Goal: Task Accomplishment & Management: Manage account settings

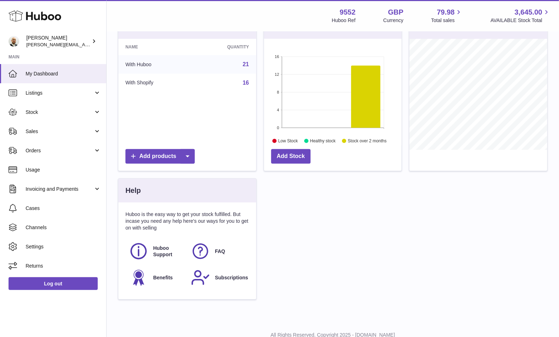
scroll to position [106, 0]
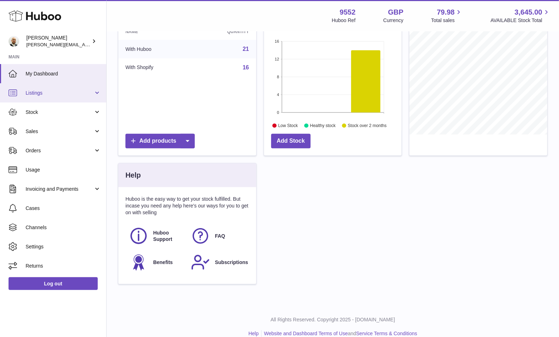
click at [105, 95] on link "Listings" at bounding box center [53, 92] width 106 height 19
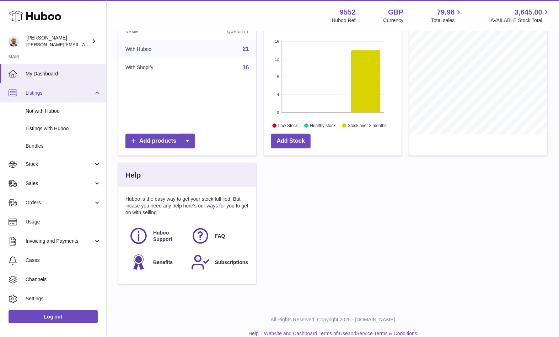
click at [95, 93] on link "Listings" at bounding box center [53, 92] width 106 height 19
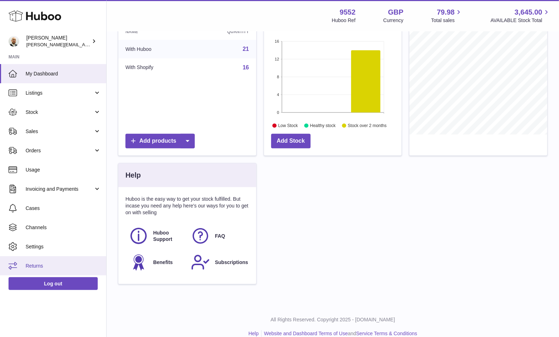
scroll to position [116, 0]
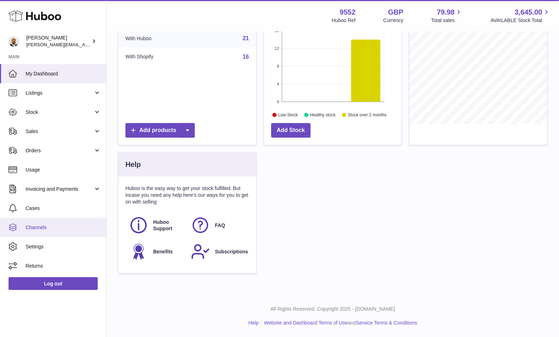
click at [59, 227] on span "Channels" at bounding box center [63, 227] width 75 height 7
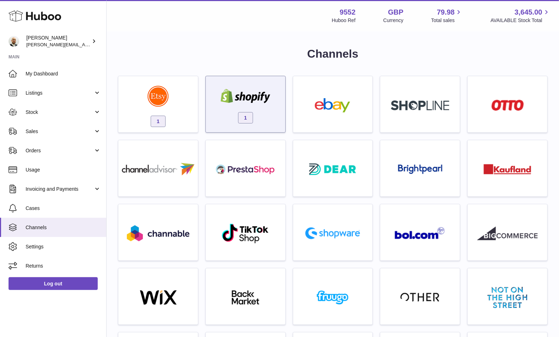
click at [248, 118] on span "1" at bounding box center [245, 117] width 15 height 11
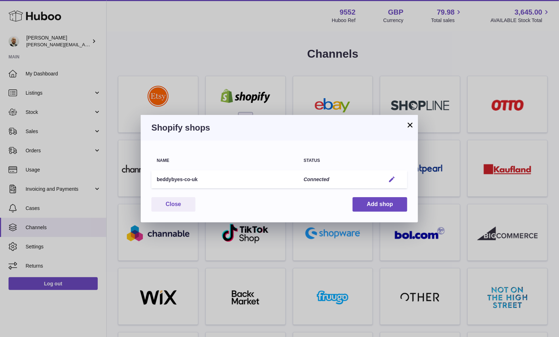
click at [392, 178] on em "button" at bounding box center [391, 179] width 7 height 7
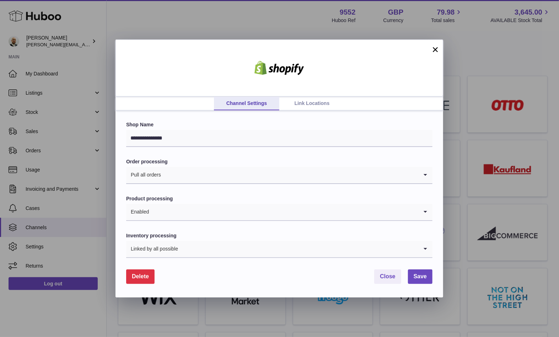
click at [138, 277] on span "Delete" at bounding box center [140, 276] width 17 height 6
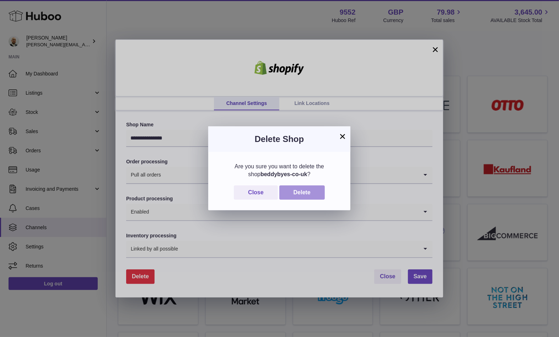
click at [295, 194] on button "Delete" at bounding box center [302, 192] width 46 height 15
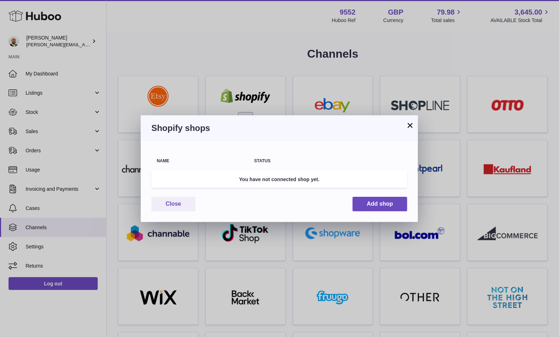
click at [409, 125] on button "×" at bounding box center [410, 125] width 9 height 9
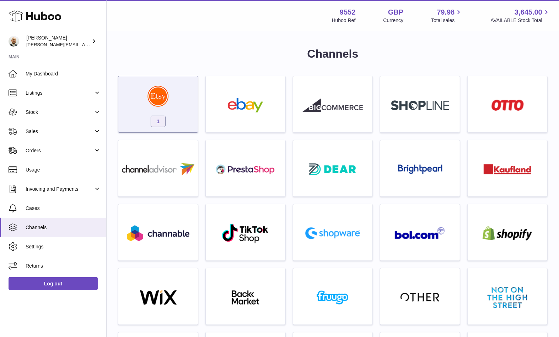
click at [166, 114] on div "1" at bounding box center [158, 106] width 73 height 46
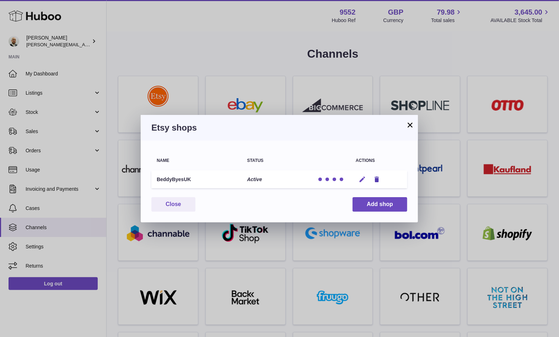
click at [360, 179] on icon "button" at bounding box center [362, 179] width 7 height 7
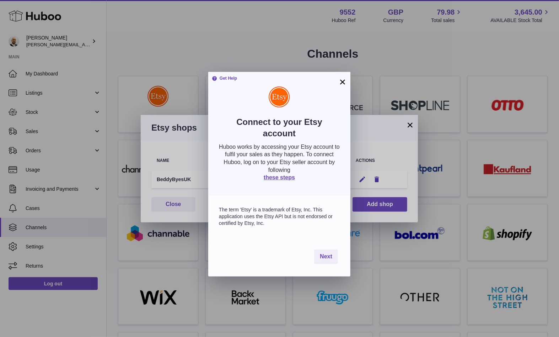
click at [346, 81] on button "×" at bounding box center [342, 81] width 9 height 9
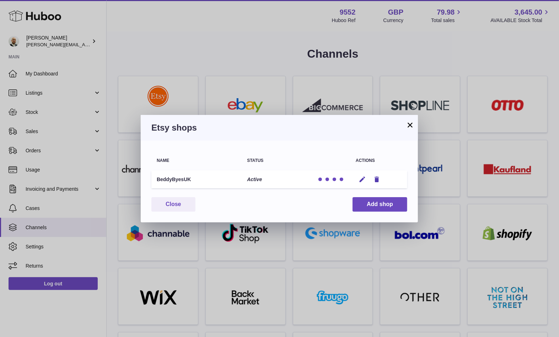
click at [251, 178] on p "Active" at bounding box center [254, 179] width 15 height 7
drag, startPoint x: 147, startPoint y: 175, endPoint x: 348, endPoint y: 183, distance: 201.7
click at [148, 175] on div "Name Status Actions BeddyByesUK Active Edit Remove You have not connected a sho…" at bounding box center [279, 181] width 277 height 82
click at [375, 178] on icon "button" at bounding box center [376, 179] width 7 height 7
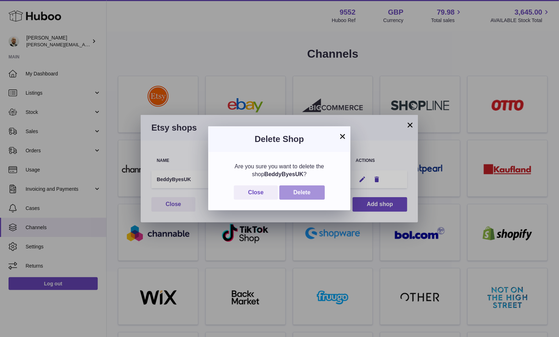
click at [306, 188] on button "Delete" at bounding box center [302, 192] width 46 height 15
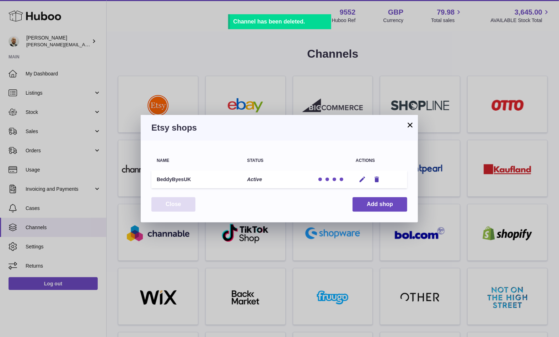
click at [179, 203] on button "Close" at bounding box center [173, 204] width 44 height 15
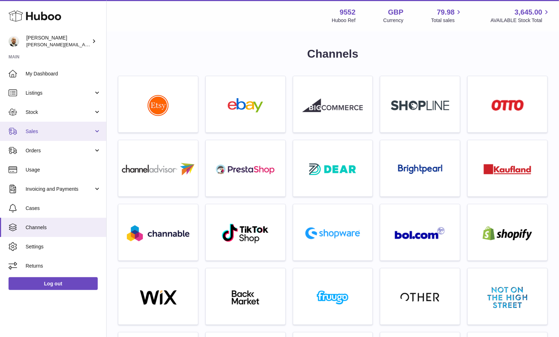
click at [64, 124] on link "Sales" at bounding box center [53, 131] width 106 height 19
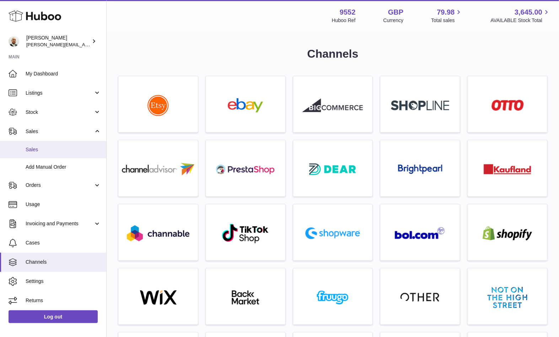
click at [55, 149] on span "Sales" at bounding box center [63, 149] width 75 height 7
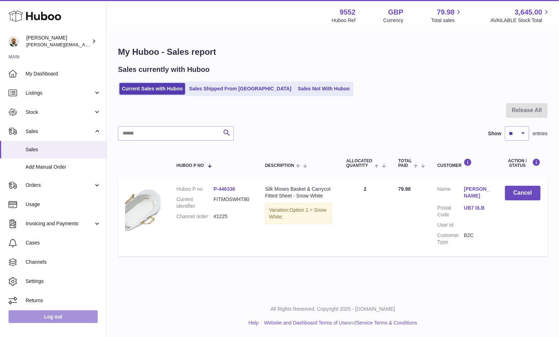
click at [70, 314] on link "Log out" at bounding box center [53, 316] width 89 height 13
